Goal: Task Accomplishment & Management: Manage account settings

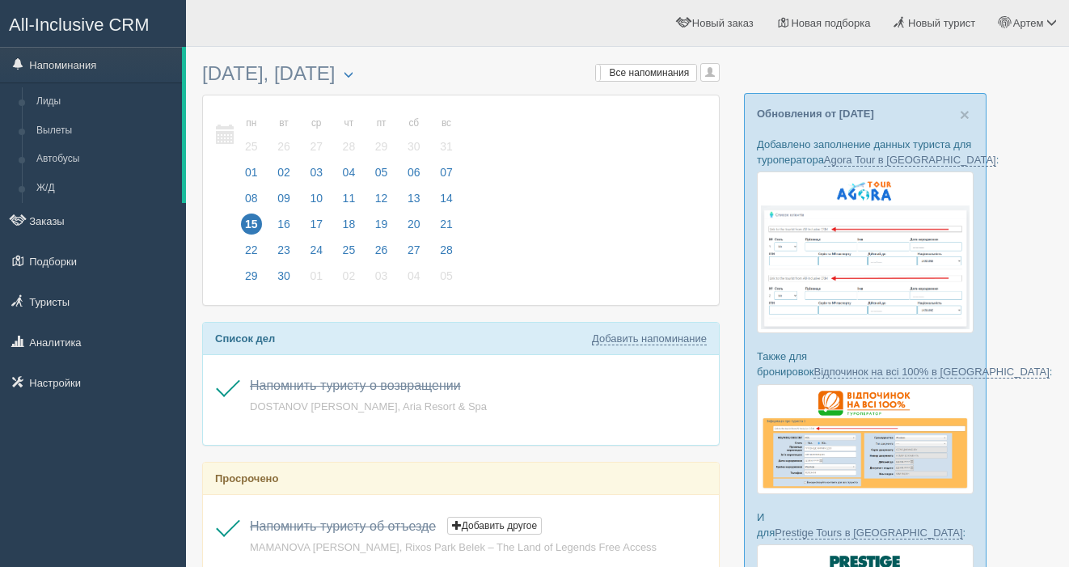
scroll to position [133, 0]
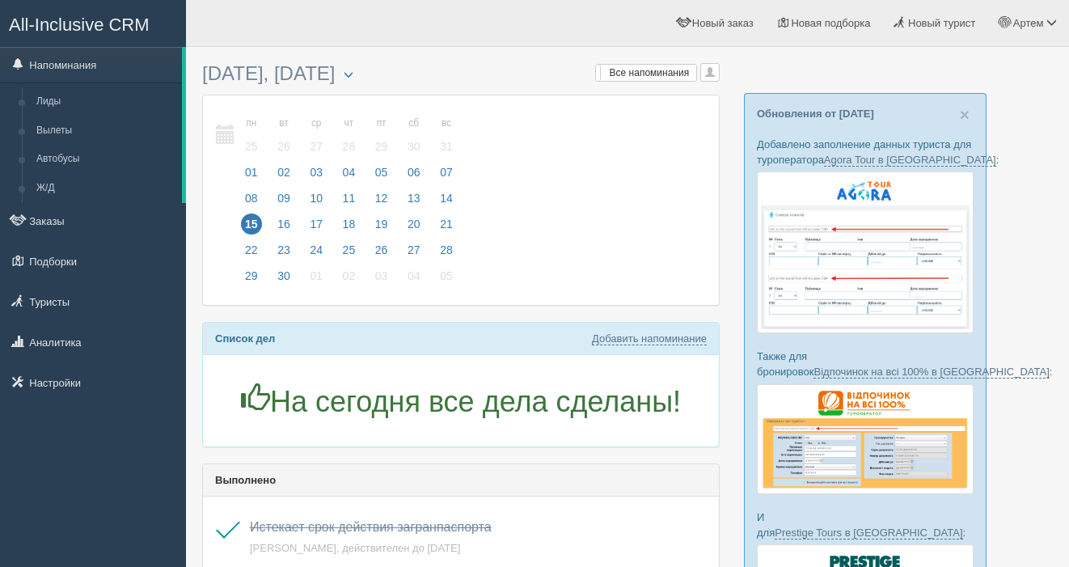
scroll to position [133, 0]
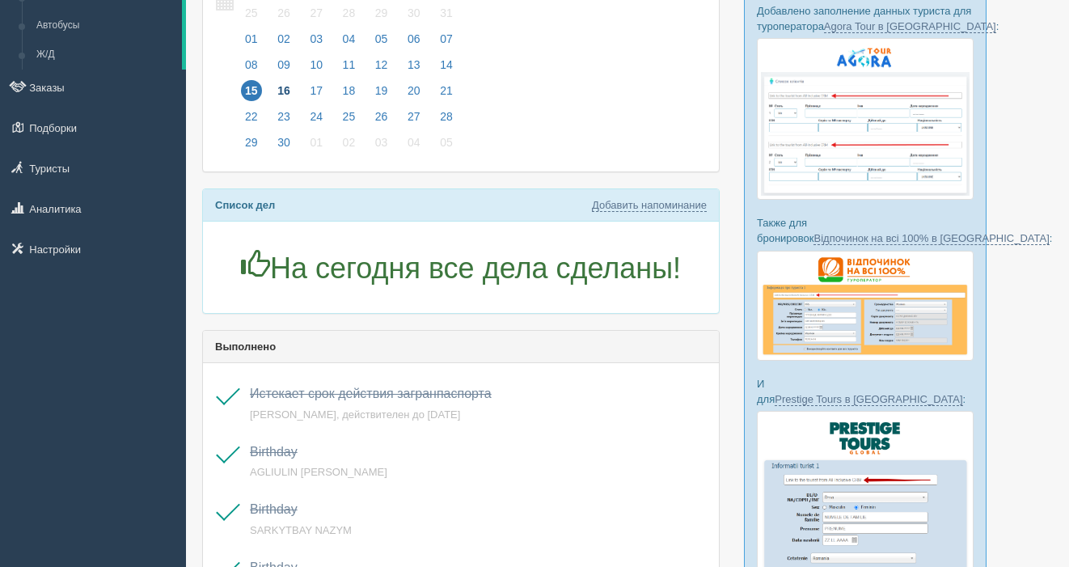
click at [282, 89] on span "16" at bounding box center [283, 90] width 21 height 21
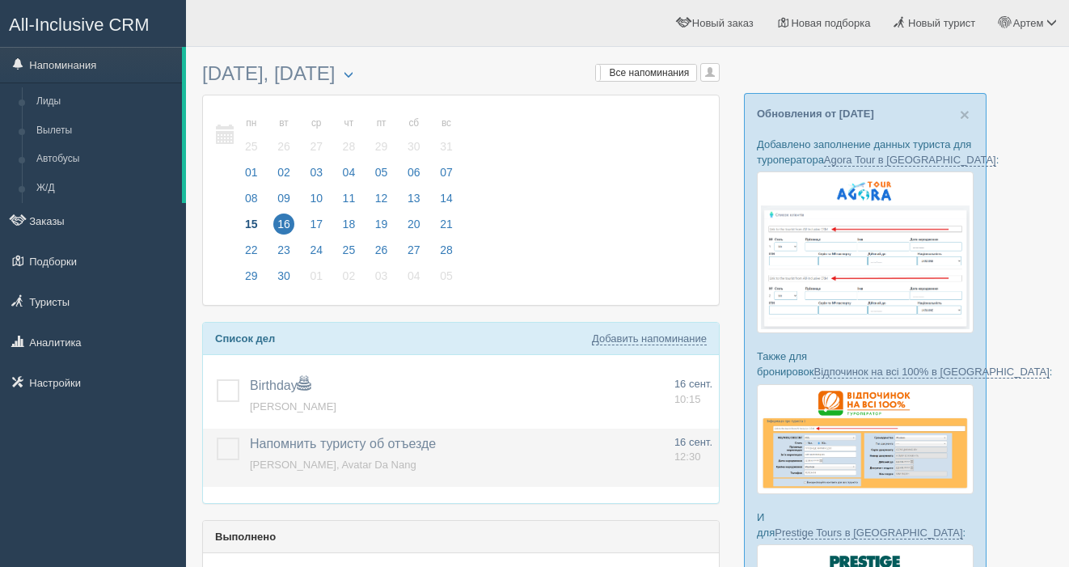
click at [217, 437] on label at bounding box center [217, 437] width 0 height 0
click at [0, 0] on input "checkbox" at bounding box center [0, 0] width 0 height 0
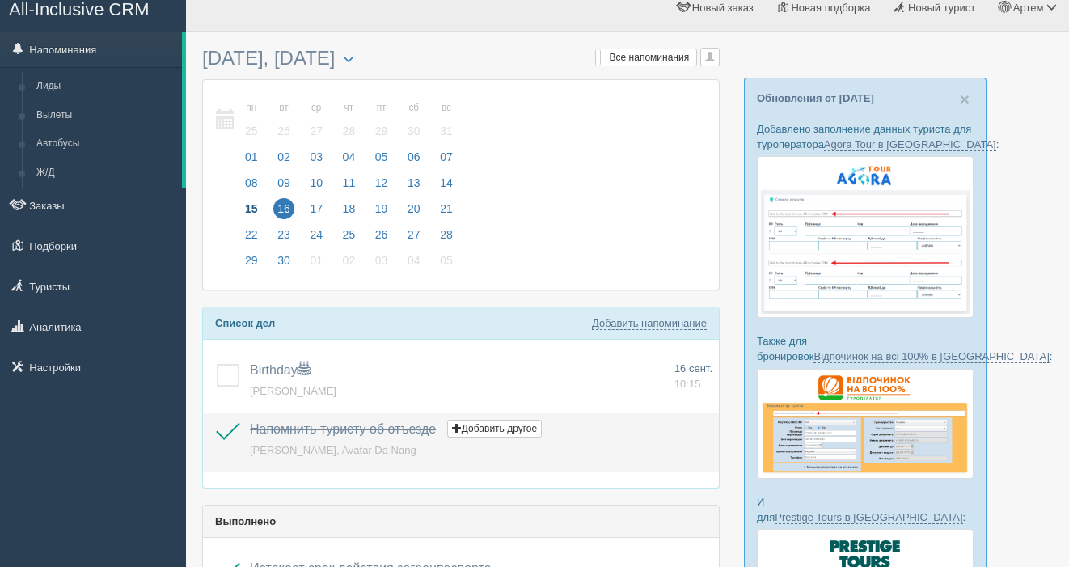
scroll to position [23, 0]
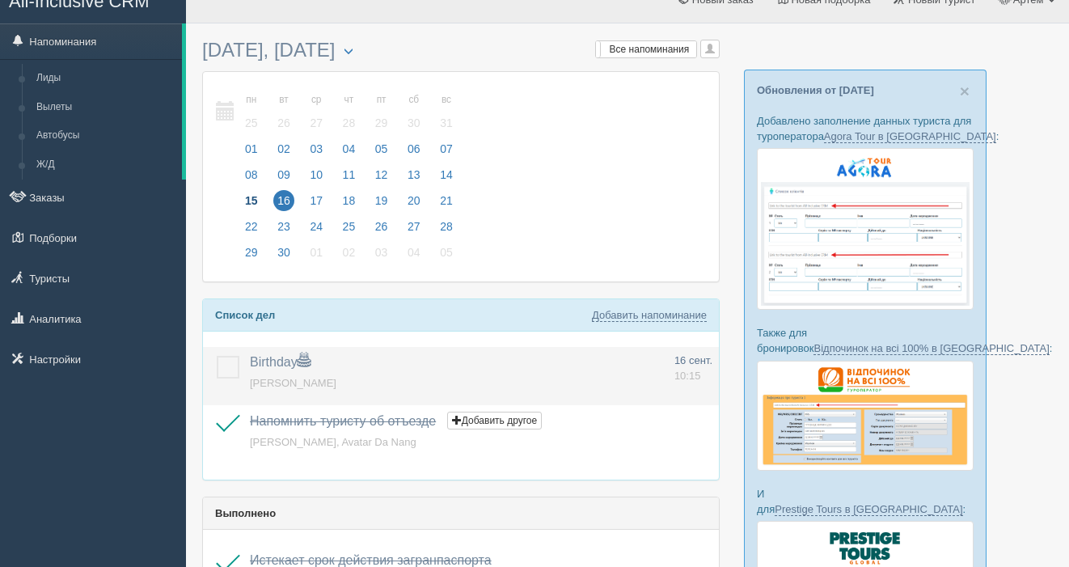
click at [217, 356] on label at bounding box center [217, 356] width 0 height 0
click at [0, 0] on input "checkbox" at bounding box center [0, 0] width 0 height 0
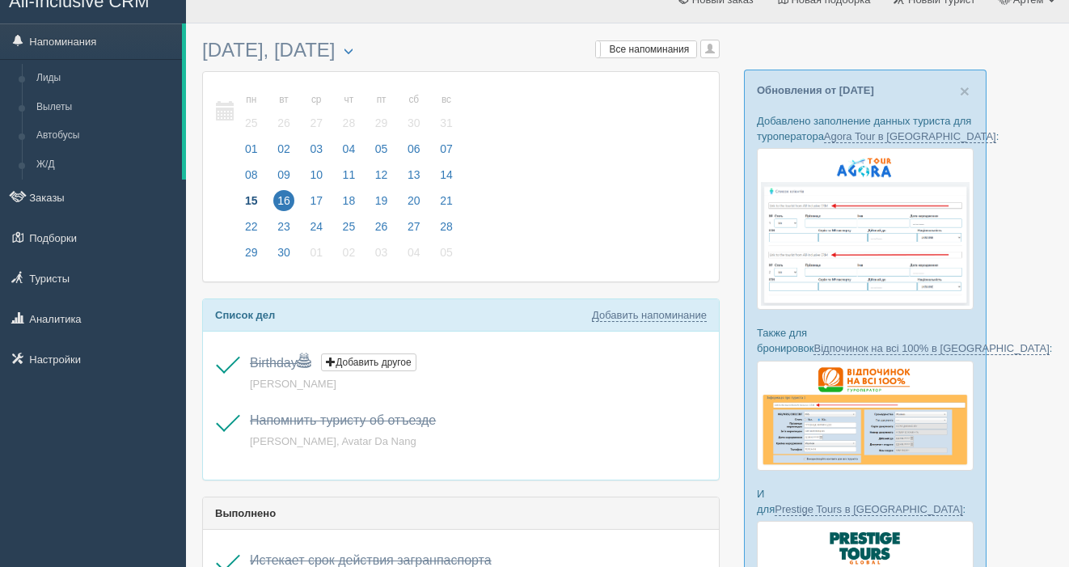
scroll to position [0, 0]
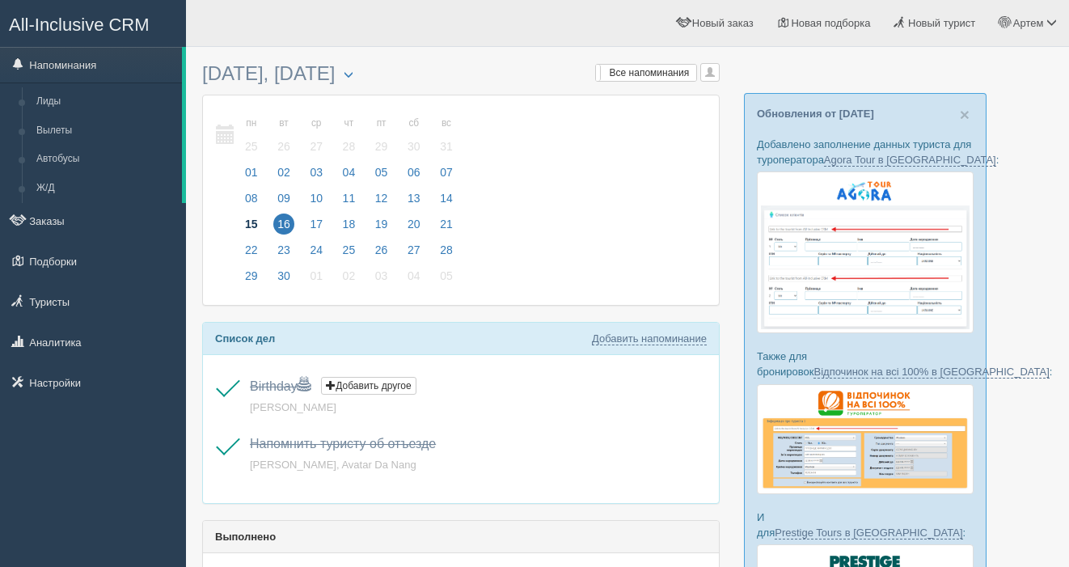
click at [249, 222] on span "15" at bounding box center [251, 223] width 21 height 21
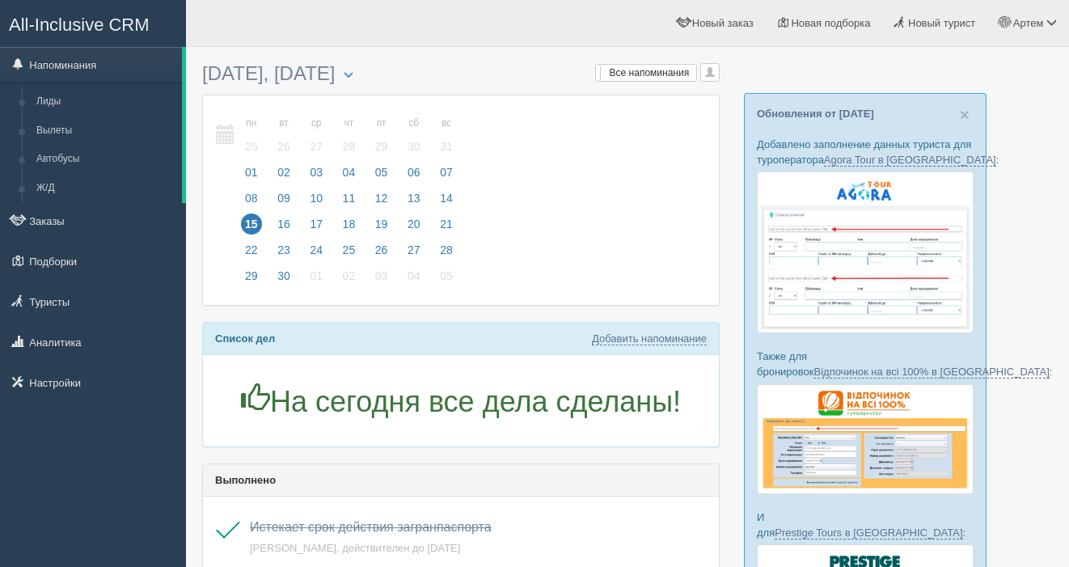
click at [320, 224] on span "17" at bounding box center [316, 223] width 21 height 21
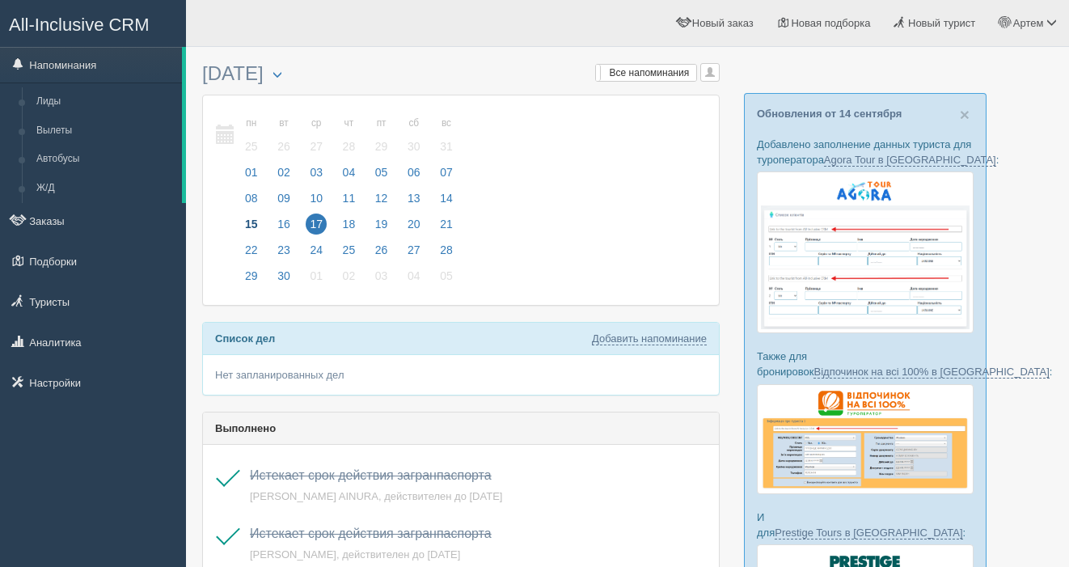
scroll to position [6, 0]
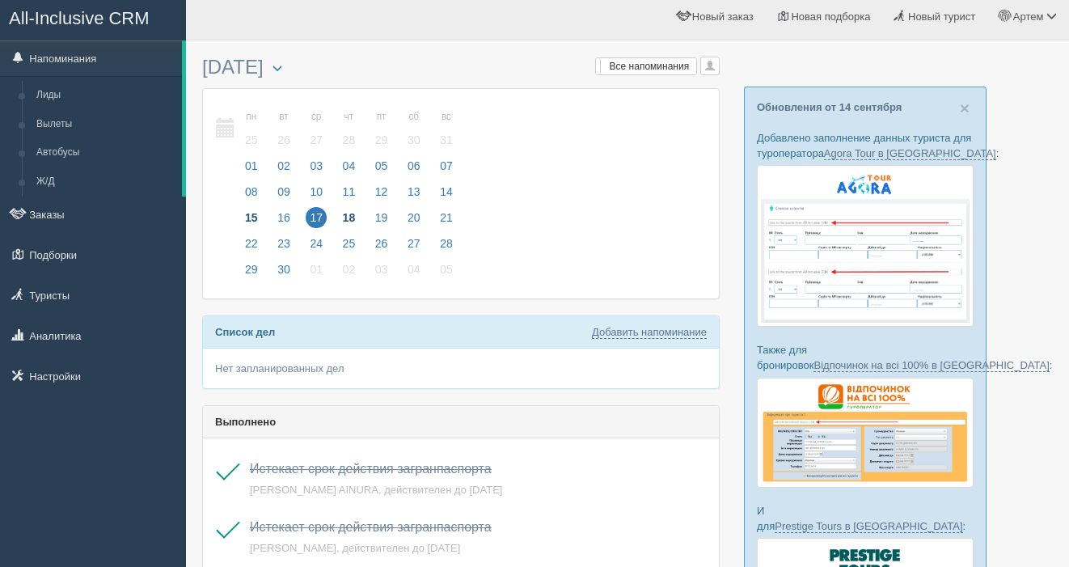
click at [344, 218] on span "18" at bounding box center [349, 217] width 21 height 21
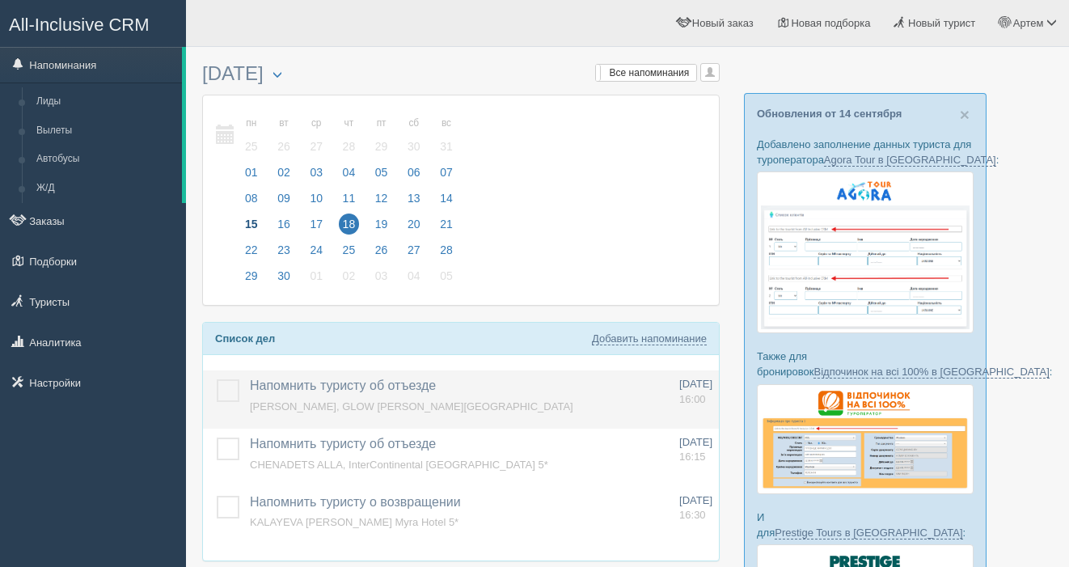
scroll to position [2, 0]
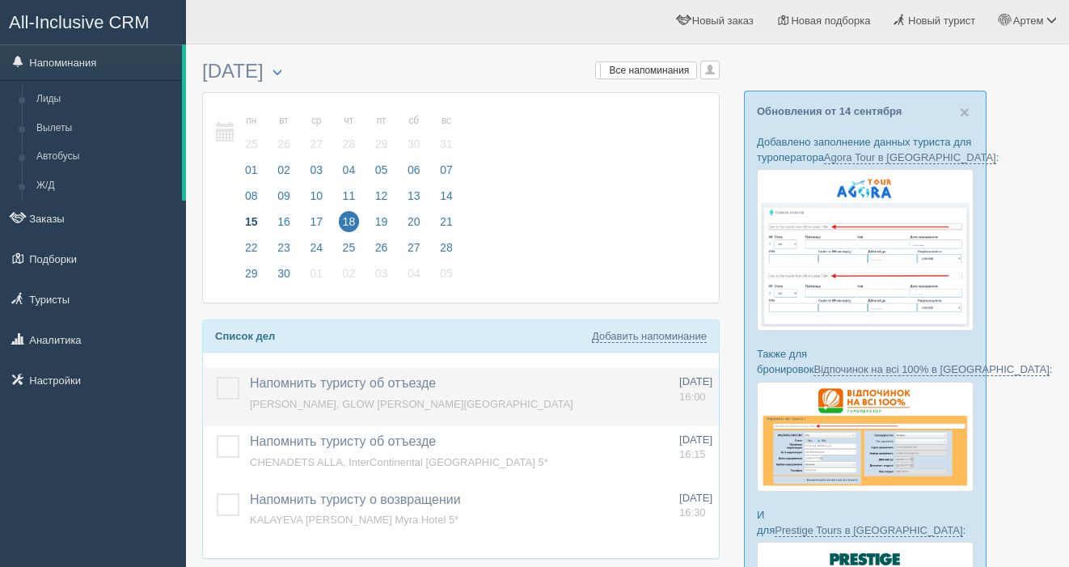
click at [387, 395] on p "Напомнить туристу об отъезде Добавить другое Напоминание добавлено Напоминание …" at bounding box center [458, 385] width 416 height 23
click at [388, 400] on span "[PERSON_NAME], GLOW [PERSON_NAME][GEOGRAPHIC_DATA]" at bounding box center [411, 404] width 323 height 12
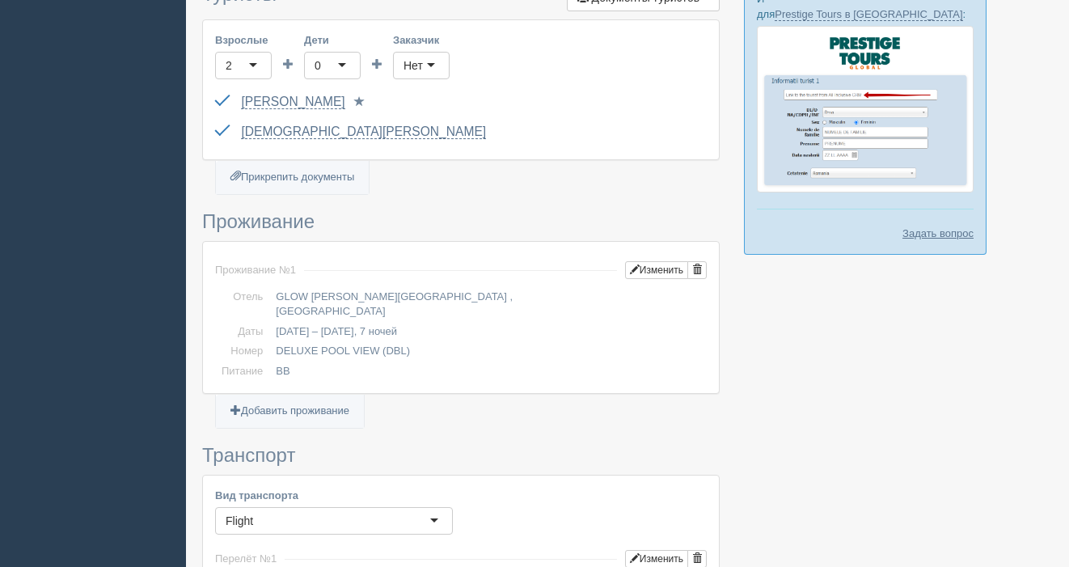
scroll to position [445, 0]
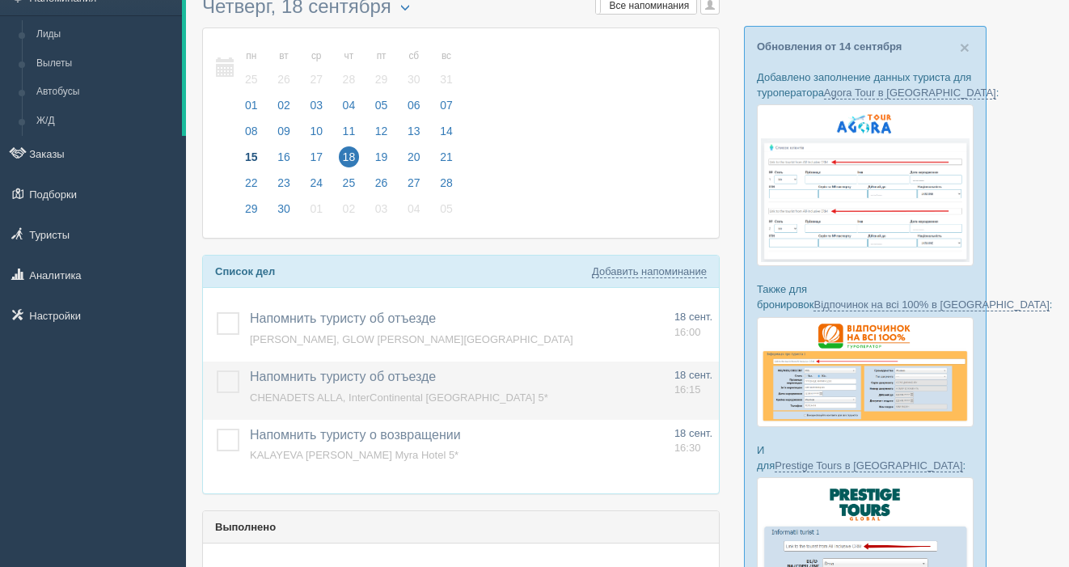
scroll to position [68, 0]
click at [217, 370] on label at bounding box center [217, 370] width 0 height 0
click at [0, 0] on input "checkbox" at bounding box center [0, 0] width 0 height 0
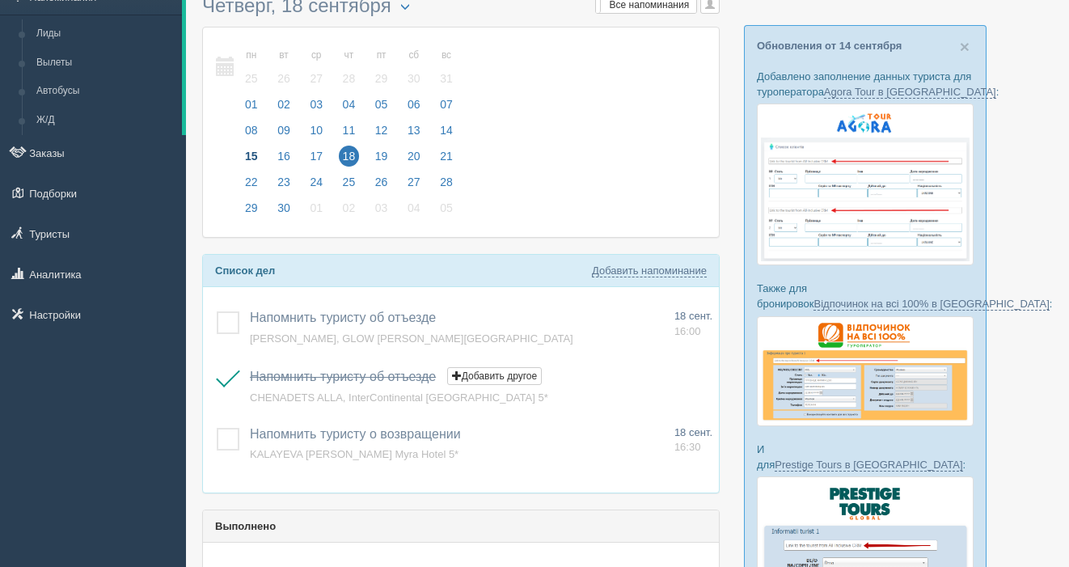
drag, startPoint x: 232, startPoint y: 440, endPoint x: 360, endPoint y: 272, distance: 210.6
click at [217, 428] on label at bounding box center [217, 428] width 0 height 0
click at [0, 0] on input "checkbox" at bounding box center [0, 0] width 0 height 0
click at [378, 158] on span "19" at bounding box center [381, 156] width 21 height 21
